Goal: Task Accomplishment & Management: Use online tool/utility

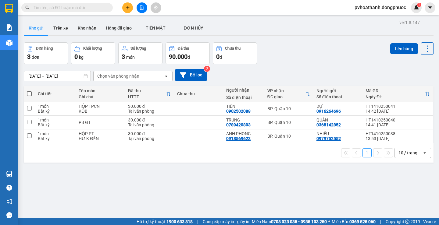
click at [73, 7] on input "text" at bounding box center [70, 7] width 72 height 7
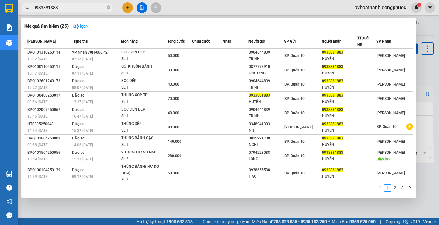
type input "0933881883"
click at [211, 25] on div "Kết quả tìm kiếm ( 25 ) Bộ lọc" at bounding box center [218, 26] width 389 height 10
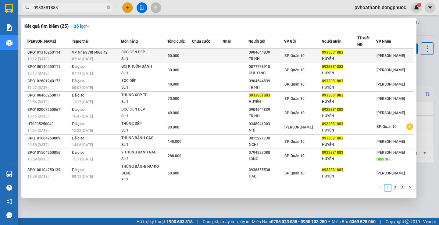
click at [197, 55] on td at bounding box center [207, 56] width 30 height 14
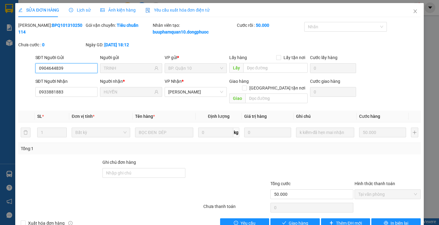
type input "0904644839"
type input "TRINH"
type input "0933881883"
type input "HUYỀN"
type input "50.000"
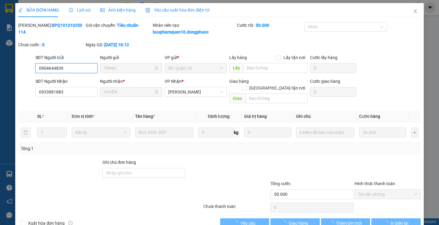
scroll to position [2, 0]
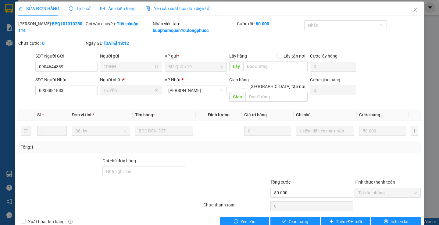
click at [385, 82] on div "SĐT Người Nhận 0933881883 Người nhận * HUYỀN VP Nhận * Hòa Thành Giao hàng [GEO…" at bounding box center [227, 90] width 387 height 28
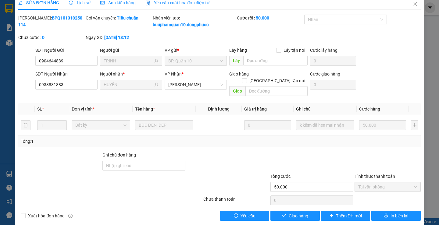
scroll to position [8, 0]
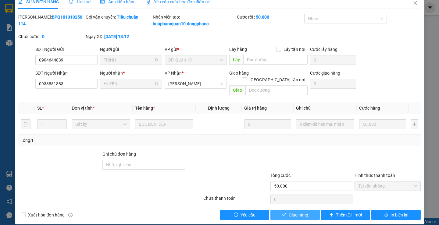
click at [299, 212] on span "Giao hàng" at bounding box center [297, 215] width 19 height 7
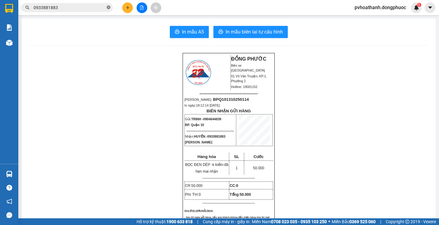
click at [108, 8] on icon "close-circle" at bounding box center [109, 7] width 4 height 4
